Goal: Find specific page/section: Find specific page/section

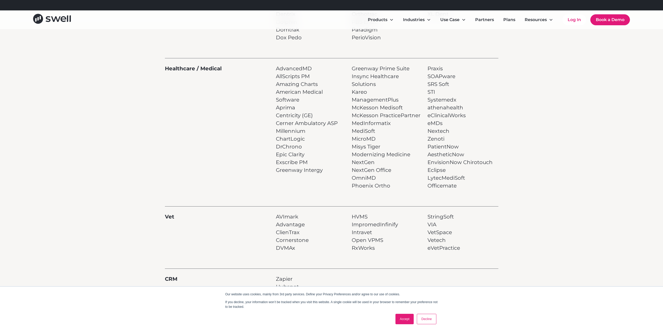
scroll to position [287, 0]
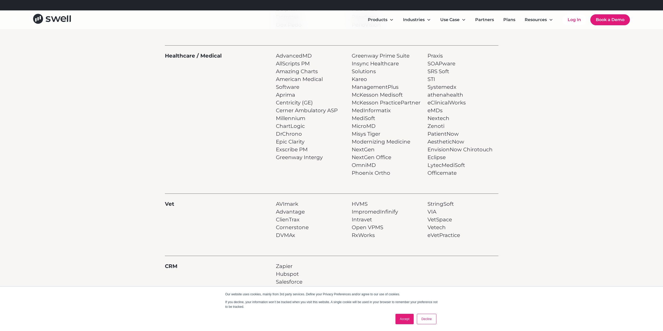
click at [401, 316] on link "Accept" at bounding box center [404, 319] width 18 height 10
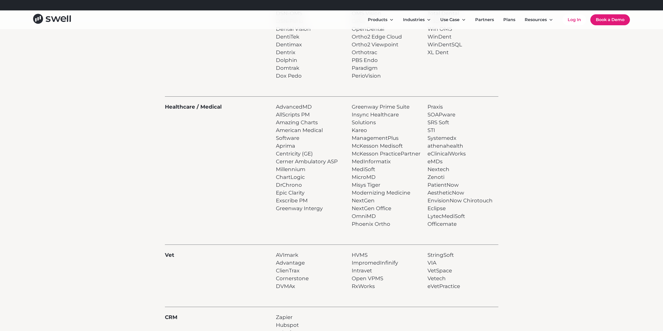
scroll to position [234, 0]
drag, startPoint x: 466, startPoint y: 191, endPoint x: 426, endPoint y: 188, distance: 40.2
click at [426, 188] on div "Healthcare / Medical AdvancedMD AllScripts PM Amazing Charts American Medical S…" at bounding box center [331, 163] width 333 height 132
drag, startPoint x: 444, startPoint y: 162, endPoint x: 431, endPoint y: 164, distance: 13.4
click at [431, 164] on p "Praxis SOAPware SRS Soft STI Systemedx athenahealth eClinicalWorks eMDs Nextech…" at bounding box center [459, 166] width 65 height 125
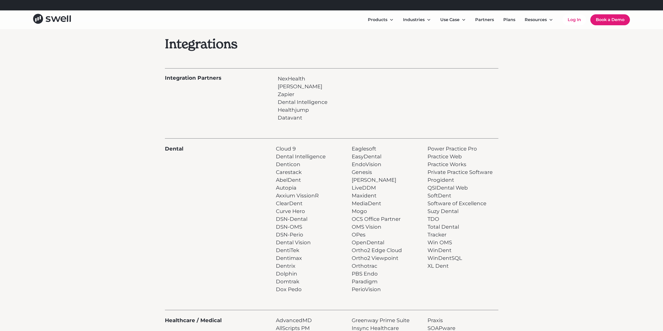
scroll to position [52, 0]
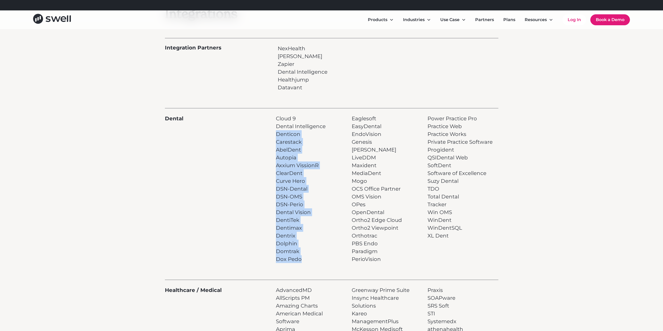
drag, startPoint x: 276, startPoint y: 133, endPoint x: 303, endPoint y: 259, distance: 129.0
click at [303, 259] on p "Cloud 9 Dental Intelligence Denticon Carestack AbelDent Autopia Axxium VissionR…" at bounding box center [301, 189] width 50 height 148
click at [301, 261] on p "Cloud 9 Dental Intelligence Denticon Carestack AbelDent Autopia Axxium VissionR…" at bounding box center [301, 189] width 50 height 148
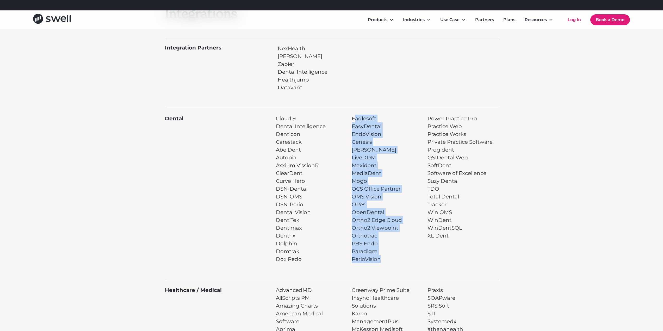
drag, startPoint x: 386, startPoint y: 261, endPoint x: 354, endPoint y: 116, distance: 148.1
click at [354, 116] on p "Eaglesoft EasyDental EndoVision Genesis [PERSON_NAME] LiveDDM Maxident MediaDen…" at bounding box center [377, 189] width 50 height 148
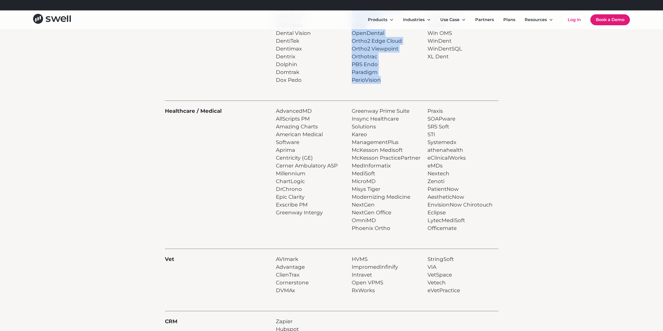
scroll to position [261, 0]
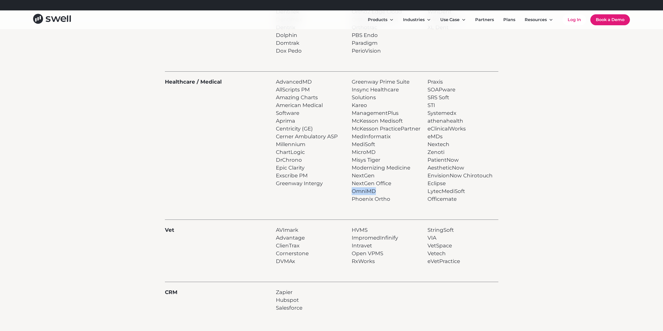
drag, startPoint x: 375, startPoint y: 189, endPoint x: 352, endPoint y: 190, distance: 23.0
click at [352, 190] on p "Greenway Prime Suite Insync Healthcare Solutions Kareo ManagementPlus McKesson …" at bounding box center [387, 140] width 71 height 125
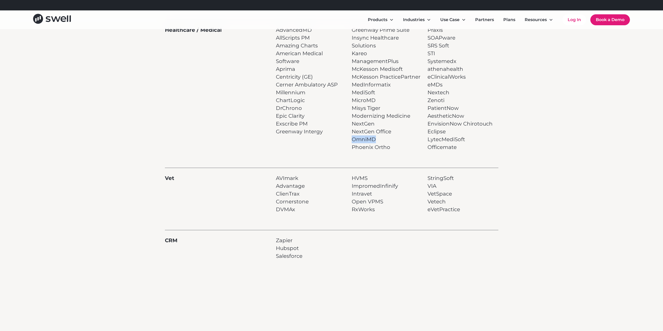
scroll to position [313, 0]
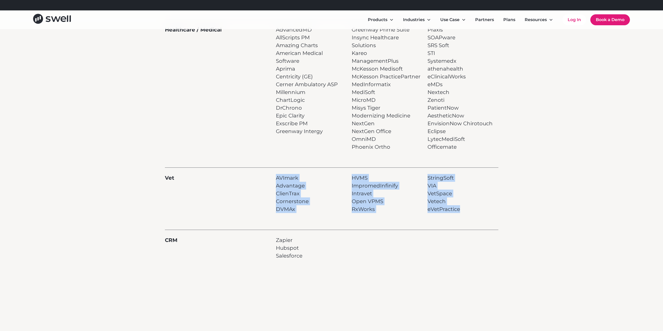
drag, startPoint x: 470, startPoint y: 210, endPoint x: 268, endPoint y: 199, distance: 202.9
click at [268, 199] on div "Vet AVImark Advantage ClienTrax Cornerstone DVMAx HVMS ImpromedInfinify Intrave…" at bounding box center [331, 191] width 333 height 46
click at [396, 260] on div "Integrations Integration Partners NexHealth [PERSON_NAME] Zapier Dental Intelli…" at bounding box center [331, 3] width 333 height 572
